Goal: Information Seeking & Learning: Learn about a topic

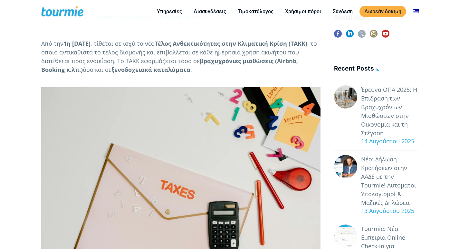
scroll to position [132, 0]
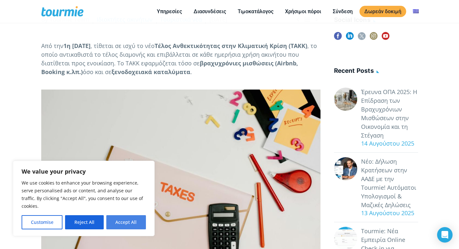
drag, startPoint x: 115, startPoint y: 226, endPoint x: 89, endPoint y: 203, distance: 35.1
click at [115, 226] on button "Accept All" at bounding box center [126, 222] width 40 height 14
checkbox input "true"
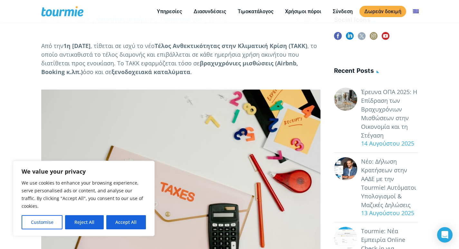
checkbox input "true"
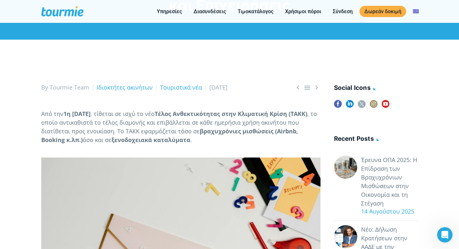
scroll to position [64, 0]
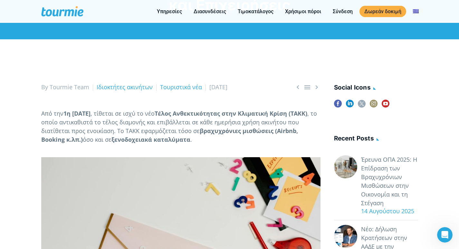
click at [118, 144] on p "Από την 1η [DATE] , τίθεται σε ισχύ το νέο Τέλος Ανθεκτικότητας στην Κλιματική …" at bounding box center [180, 126] width 279 height 35
click at [120, 143] on b "ξενοδοχειακά καταλύματα" at bounding box center [150, 140] width 79 height 8
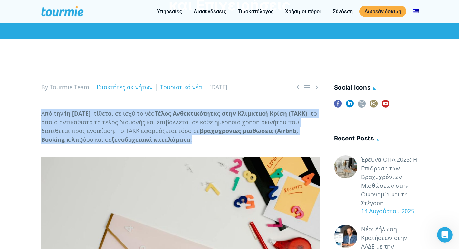
click at [120, 143] on b "ξενοδοχειακά καταλύματα" at bounding box center [150, 140] width 79 height 8
click at [117, 130] on span ", το οποίο αντικαθιστά το τέλος διαμονής και επιβάλλεται σε κάθε ημερήσια χρήση…" at bounding box center [179, 121] width 276 height 25
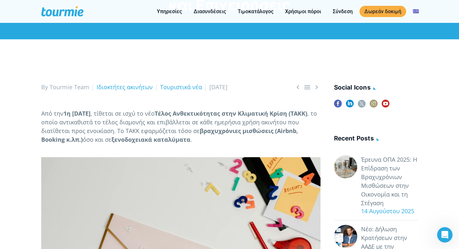
click at [90, 117] on b "1η [DATE]" at bounding box center [76, 113] width 27 height 8
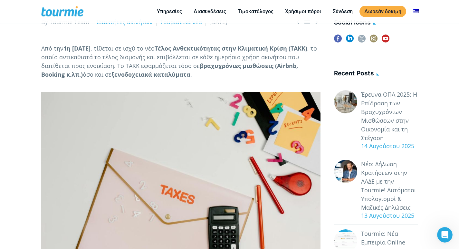
scroll to position [132, 0]
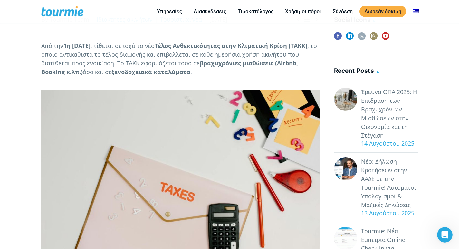
click at [75, 76] on b "βραχυχρόνιες μισθώσεις (Airbnb, Booking κ.λπ.)" at bounding box center [169, 67] width 257 height 16
